Goal: Transaction & Acquisition: Book appointment/travel/reservation

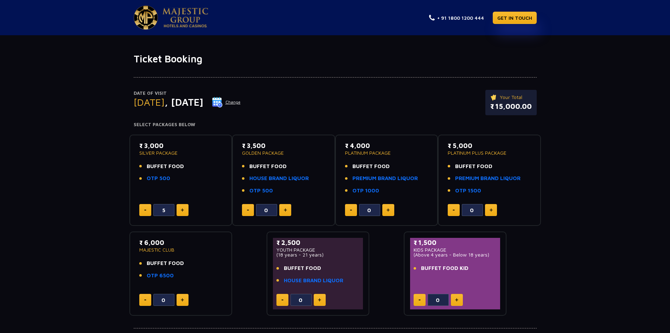
type input "6"
click at [223, 100] on img at bounding box center [217, 102] width 11 height 11
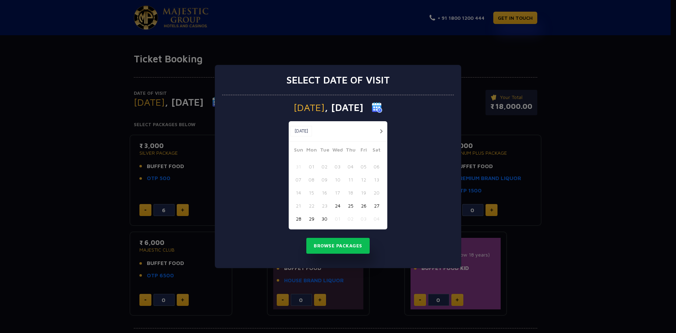
click at [381, 131] on button "button" at bounding box center [381, 131] width 9 height 9
click at [375, 206] on button "25" at bounding box center [376, 205] width 13 height 13
click at [341, 243] on button "Browse Packages" at bounding box center [337, 246] width 63 height 16
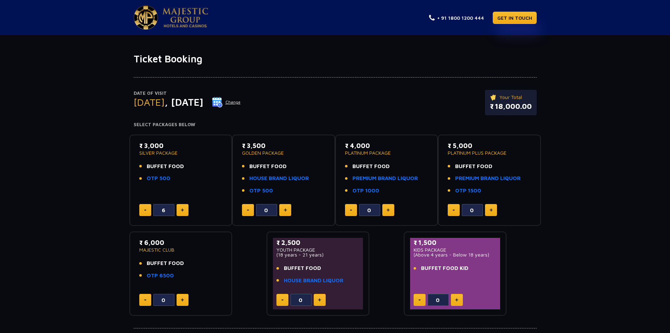
click at [161, 157] on div "₹ 3,000 SILVER PACKAGE BUFFET FOOD OTP 500" at bounding box center [180, 164] width 83 height 46
click at [164, 181] on link "OTP 500" at bounding box center [159, 178] width 24 height 8
click at [169, 152] on p "SILVER PACKAGE" at bounding box center [180, 152] width 83 height 5
click at [160, 151] on p "SILVER PACKAGE" at bounding box center [180, 152] width 83 height 5
click at [159, 146] on p "₹ 3,000" at bounding box center [180, 146] width 83 height 10
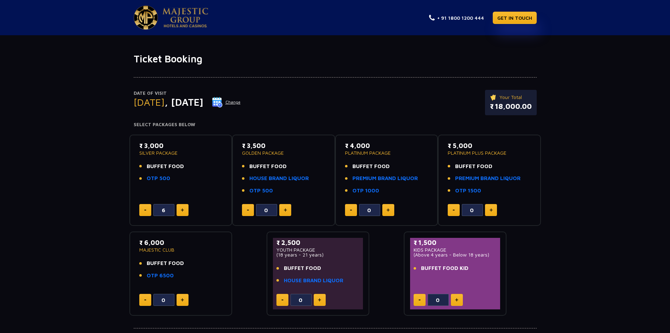
click at [160, 154] on p "SILVER PACKAGE" at bounding box center [180, 152] width 83 height 5
click at [175, 147] on p "₹ 3,000" at bounding box center [180, 146] width 83 height 10
click at [177, 125] on h4 "Select Packages Below" at bounding box center [335, 125] width 403 height 6
click at [177, 156] on div "₹ 3,000 SILVER PACKAGE BUFFET FOOD OTP 500" at bounding box center [180, 164] width 83 height 46
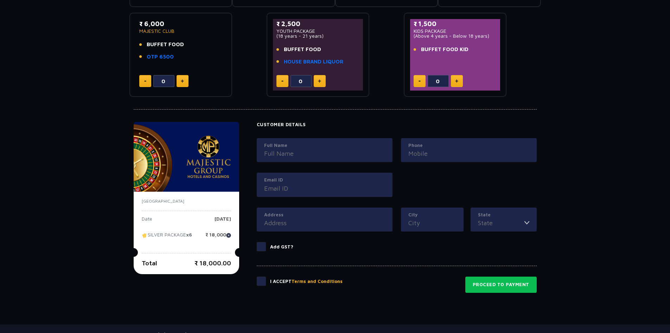
scroll to position [263, 0]
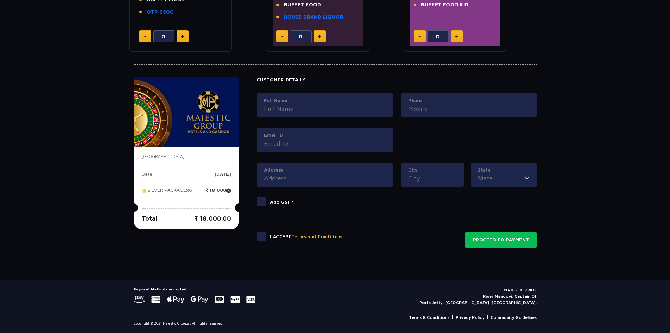
click at [187, 200] on div "[GEOGRAPHIC_DATA] Date [DATE] SILVER PACKAGE x6 ₹ 18,000 Total ₹ 18,000.00" at bounding box center [187, 188] width 106 height 82
click at [184, 191] on p "SILVER PACKAGE x6" at bounding box center [167, 192] width 50 height 11
click at [199, 131] on img at bounding box center [187, 112] width 106 height 70
click at [330, 99] on label "Full Name" at bounding box center [324, 100] width 121 height 7
click at [330, 104] on input "Full Name" at bounding box center [324, 109] width 121 height 10
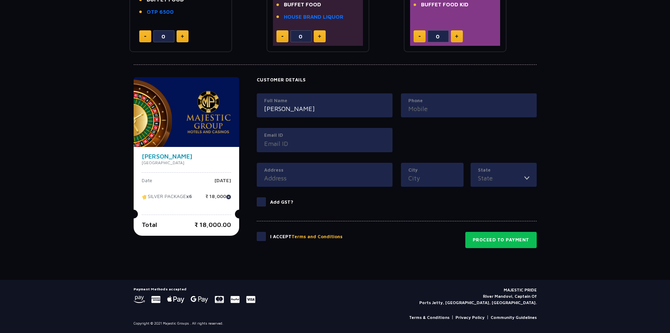
type input "[PERSON_NAME]"
click at [419, 108] on input "Phone" at bounding box center [469, 109] width 121 height 10
type input "9925939575"
click at [322, 143] on input "Email ID" at bounding box center [324, 144] width 121 height 10
type input "K"
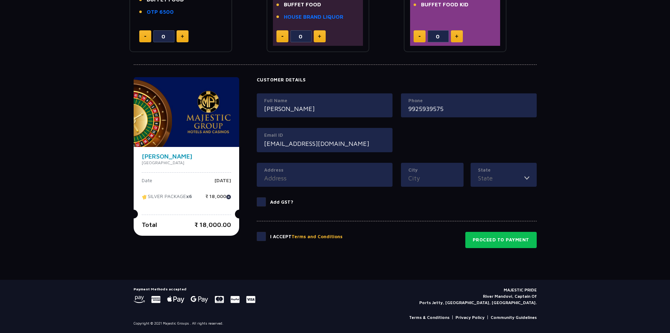
type input "[EMAIL_ADDRESS][DOMAIN_NAME]"
click at [296, 181] on input "Address" at bounding box center [324, 178] width 121 height 10
type input "a"
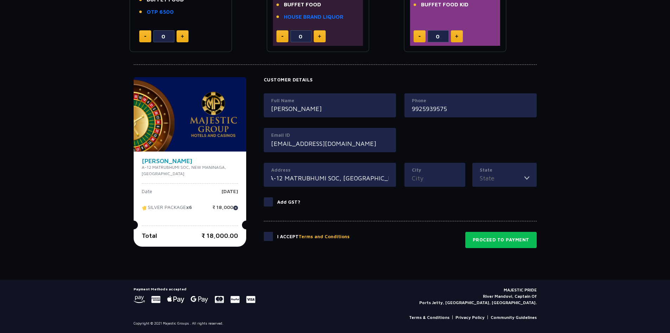
scroll to position [0, 7]
type input "A-12 MATRUBHUMI SOC, [GEOGRAPHIC_DATA]"
click at [433, 168] on label "City" at bounding box center [435, 169] width 46 height 7
click at [433, 173] on input "City" at bounding box center [435, 178] width 46 height 10
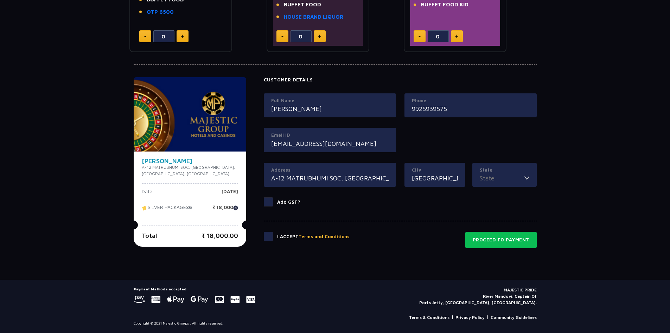
type input "[GEOGRAPHIC_DATA]"
click at [507, 183] on div "State [GEOGRAPHIC_DATA] [GEOGRAPHIC_DATA] [GEOGRAPHIC_DATA] [GEOGRAPHIC_DATA] […" at bounding box center [505, 175] width 64 height 24
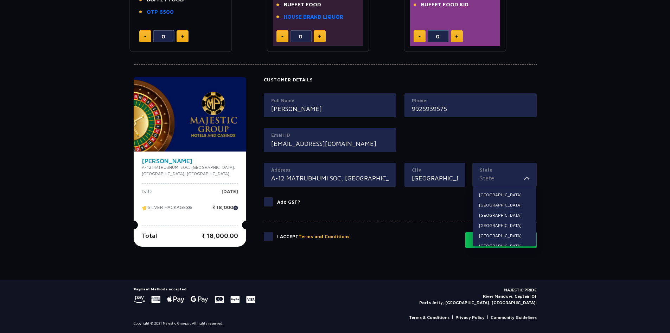
click at [506, 181] on input "State" at bounding box center [502, 178] width 45 height 10
click at [489, 220] on li "[GEOGRAPHIC_DATA]" at bounding box center [505, 220] width 64 height 9
type input "[GEOGRAPHIC_DATA]"
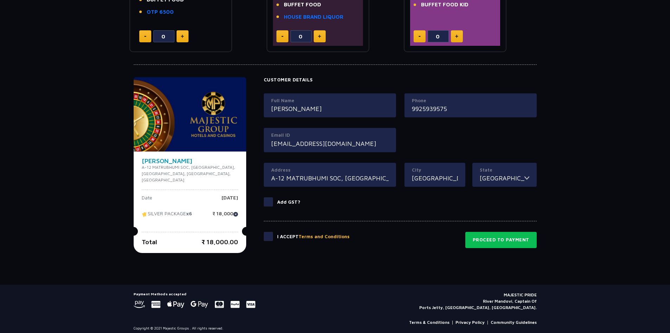
click at [268, 235] on span at bounding box center [268, 236] width 9 height 9
click at [0, 0] on input "checkbox" at bounding box center [0, 0] width 0 height 0
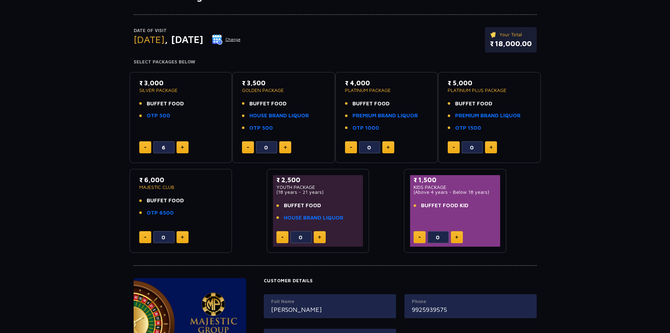
scroll to position [52, 0]
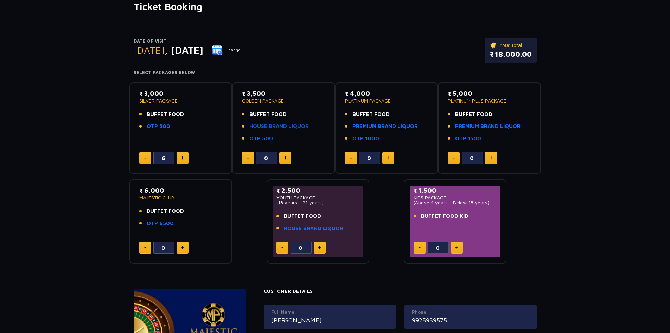
click at [280, 127] on link "HOUSE BRAND LIQUOR" at bounding box center [278, 126] width 59 height 8
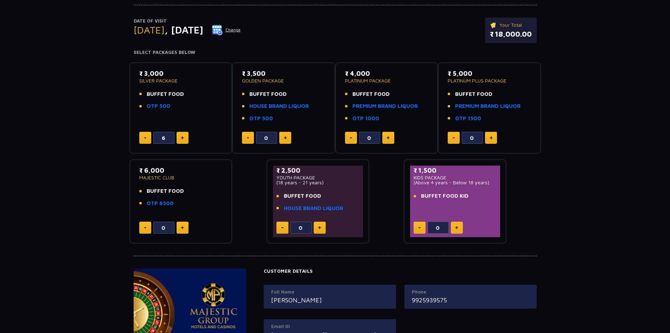
scroll to position [0, 0]
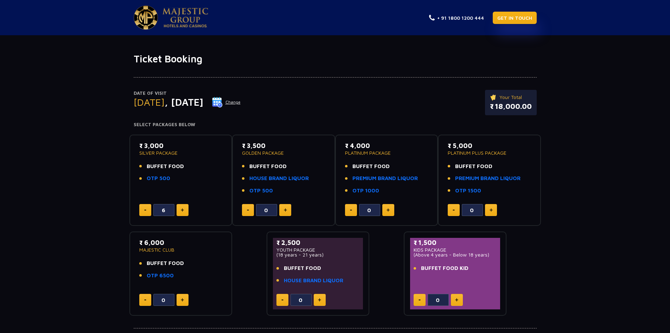
click at [520, 19] on link "GET IN TOUCH" at bounding box center [515, 18] width 44 height 12
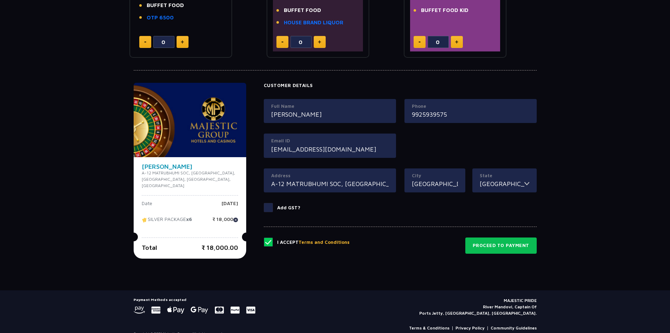
scroll to position [263, 0]
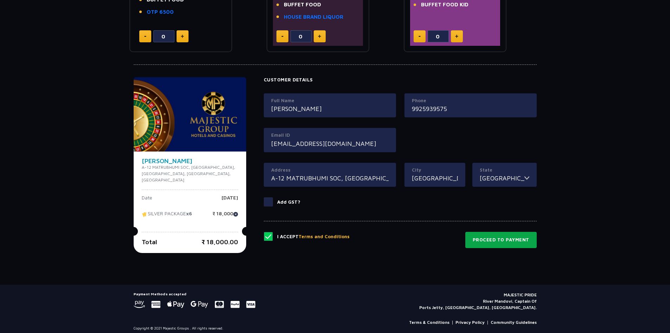
click at [486, 235] on button "Proceed to Payment" at bounding box center [501, 240] width 71 height 16
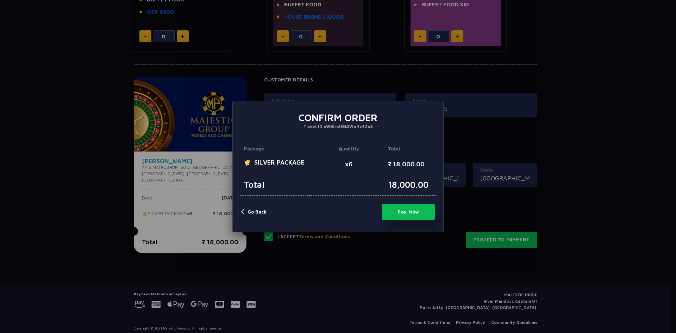
click at [415, 213] on button "Pay Now" at bounding box center [408, 212] width 53 height 16
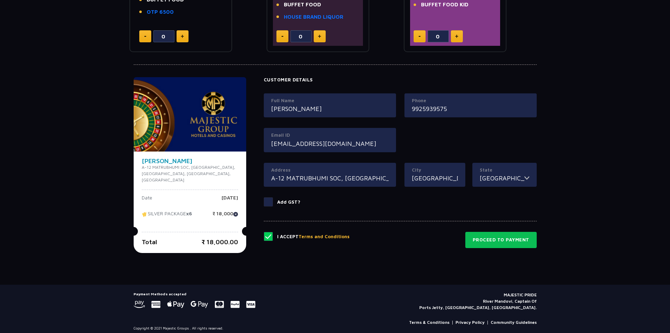
type input "0"
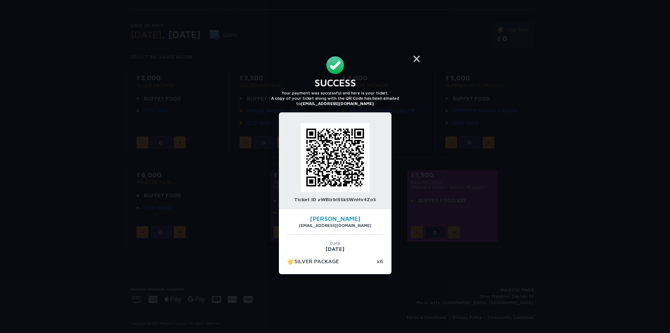
scroll to position [68, 0]
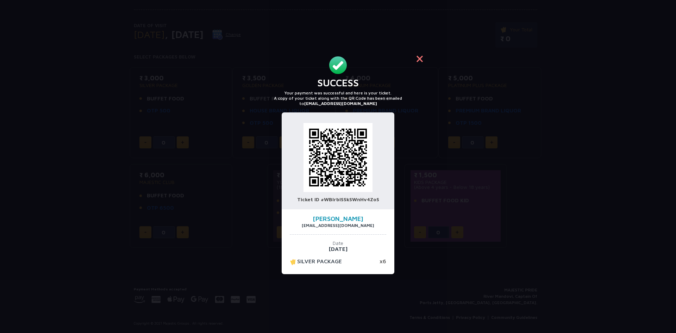
click at [421, 61] on button "×" at bounding box center [419, 58] width 17 height 17
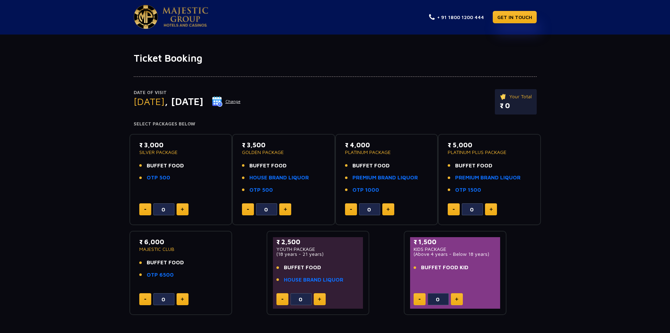
scroll to position [0, 0]
